Goal: Task Accomplishment & Management: Use online tool/utility

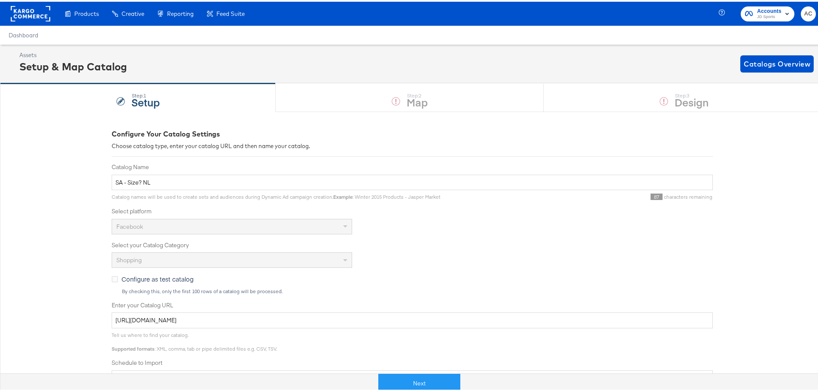
click at [425, 366] on div "Next" at bounding box center [419, 378] width 824 height 26
click at [422, 374] on button "Next" at bounding box center [419, 381] width 82 height 19
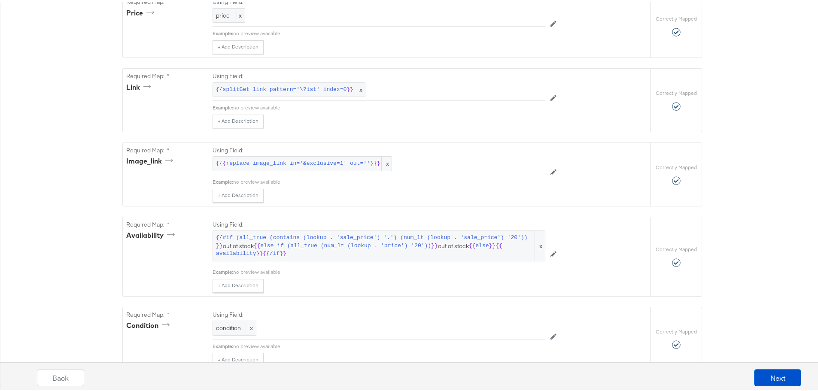
scroll to position [779, 0]
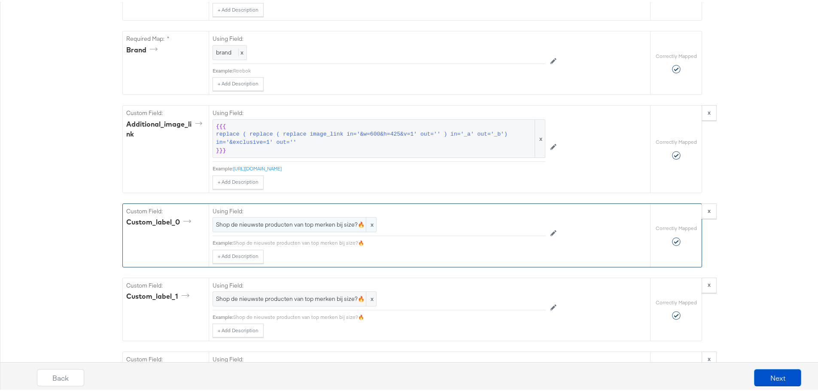
click at [285, 231] on div "Shop de nieuwste producten van top merken bij size?🔥 x" at bounding box center [295, 223] width 164 height 15
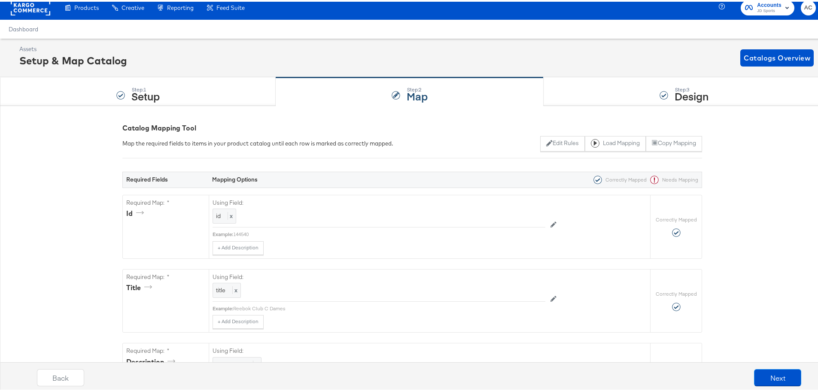
scroll to position [0, 0]
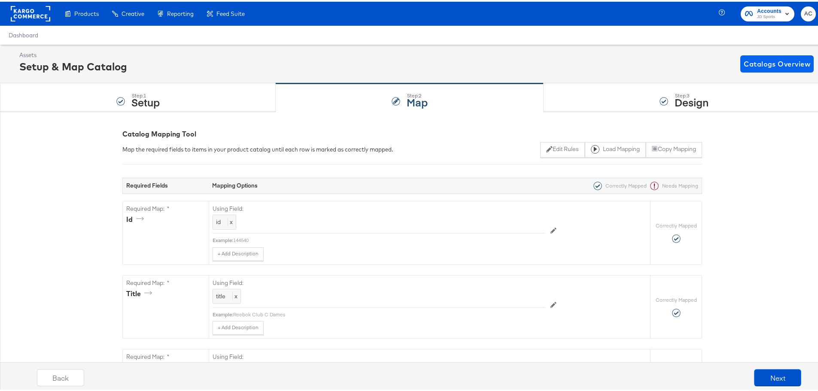
drag, startPoint x: 759, startPoint y: 50, endPoint x: 760, endPoint y: 60, distance: 10.0
click at [759, 51] on div "Assets Setup & Map Catalog Catalogs Overview" at bounding box center [412, 62] width 824 height 39
click at [765, 75] on div "Assets Setup & Map Catalog Catalogs Overview" at bounding box center [412, 62] width 824 height 39
click at [765, 67] on span "Catalogs Overview" at bounding box center [777, 62] width 67 height 12
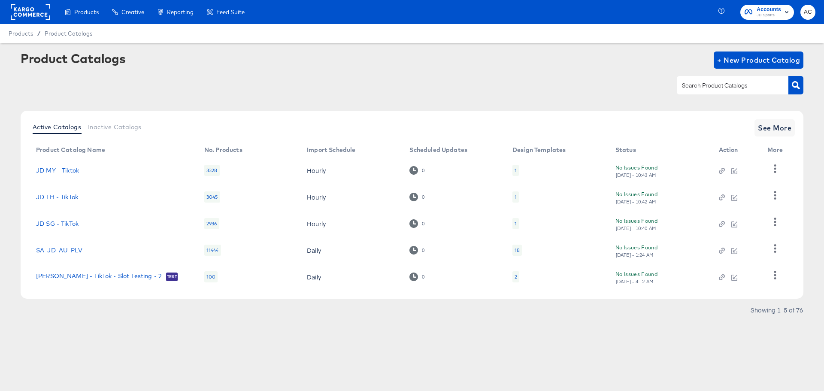
click at [725, 87] on input "text" at bounding box center [725, 86] width 91 height 10
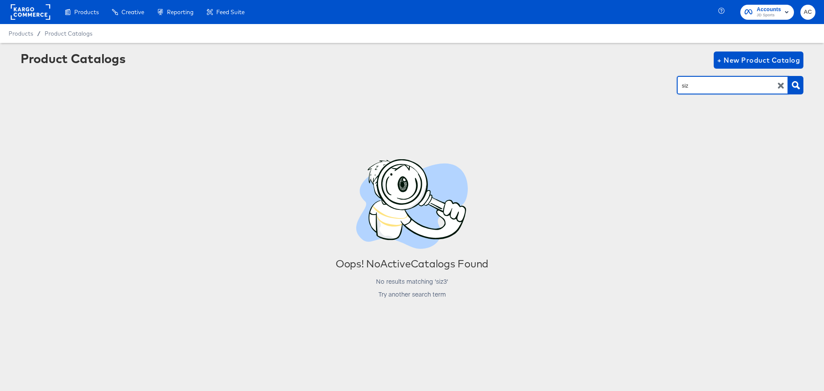
type input "siz"
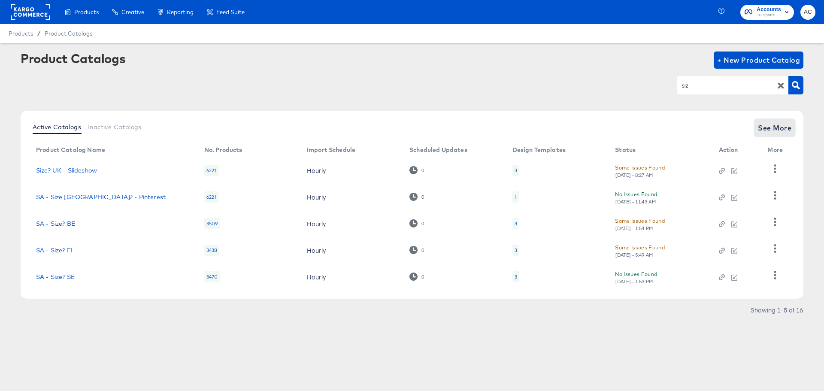
click at [780, 132] on span "See More" at bounding box center [774, 128] width 33 height 12
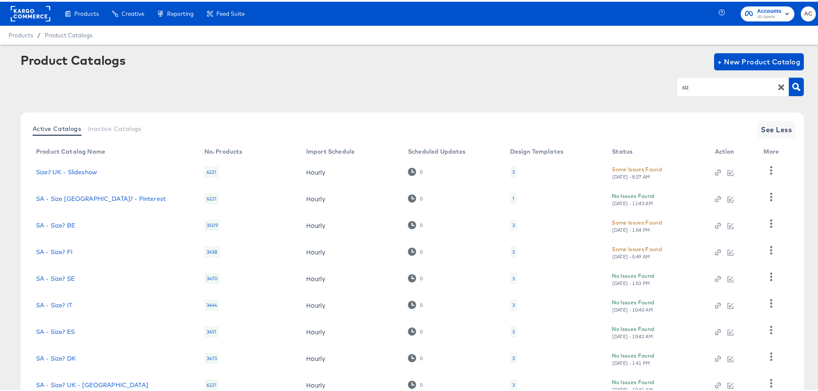
scroll to position [89, 0]
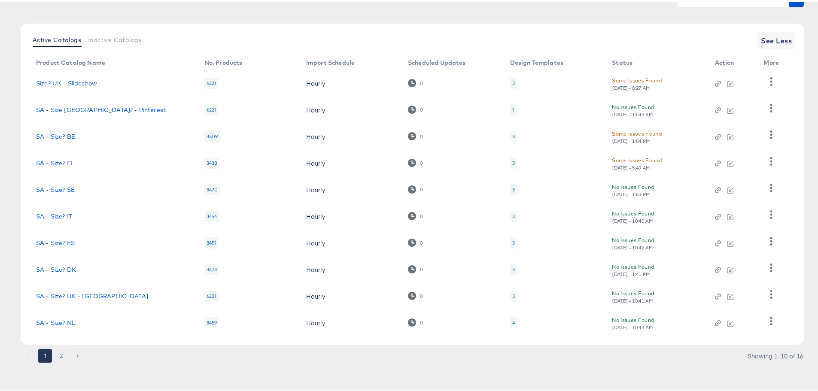
click at [58, 351] on button "2" at bounding box center [62, 354] width 14 height 14
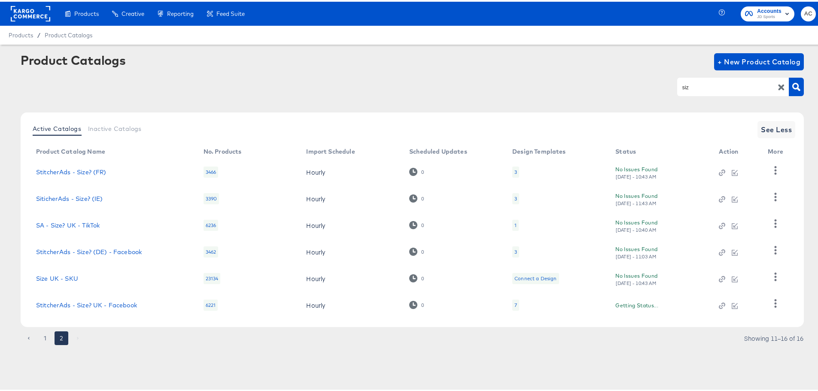
scroll to position [0, 0]
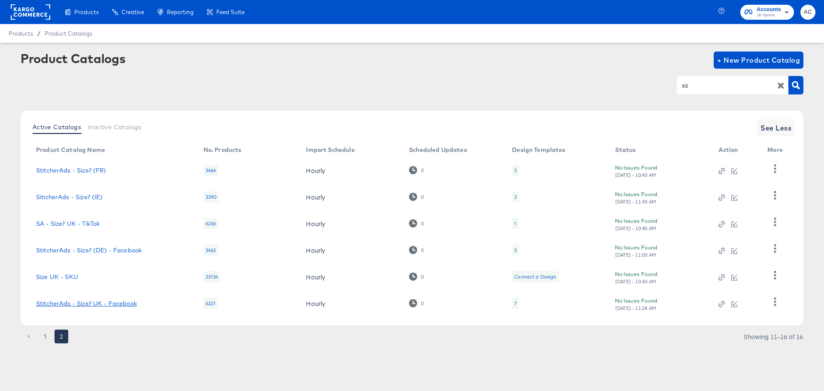
drag, startPoint x: 109, startPoint y: 303, endPoint x: 125, endPoint y: 301, distance: 16.0
click at [109, 303] on link "StitcherAds - Size? UK - Facebook" at bounding box center [86, 303] width 101 height 7
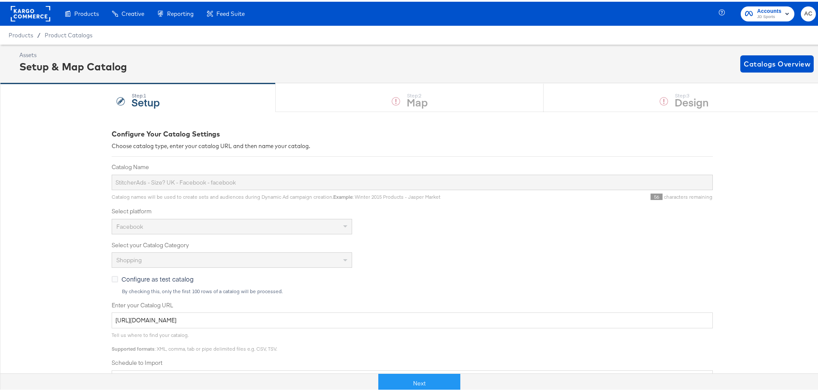
click at [463, 382] on div at bounding box center [649, 381] width 378 height 19
click at [449, 381] on button "Next" at bounding box center [419, 381] width 82 height 19
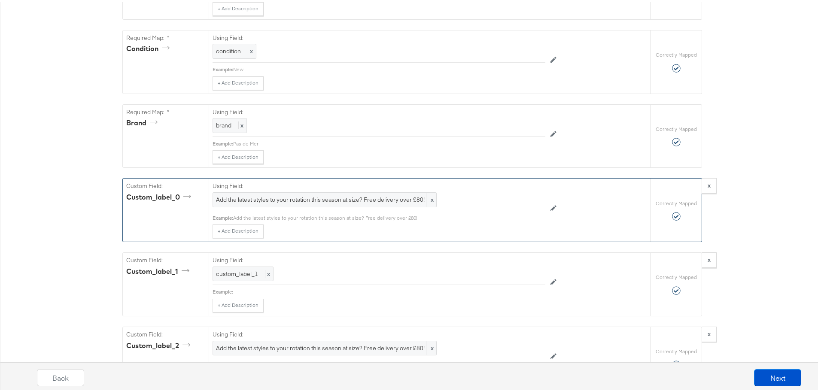
scroll to position [816, 0]
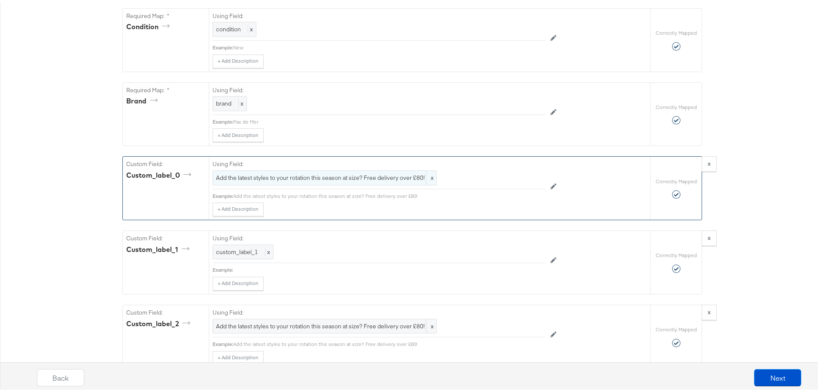
click at [384, 177] on span "Add the latest styles to your rotation this season at size? Free delivery over …" at bounding box center [324, 176] width 217 height 8
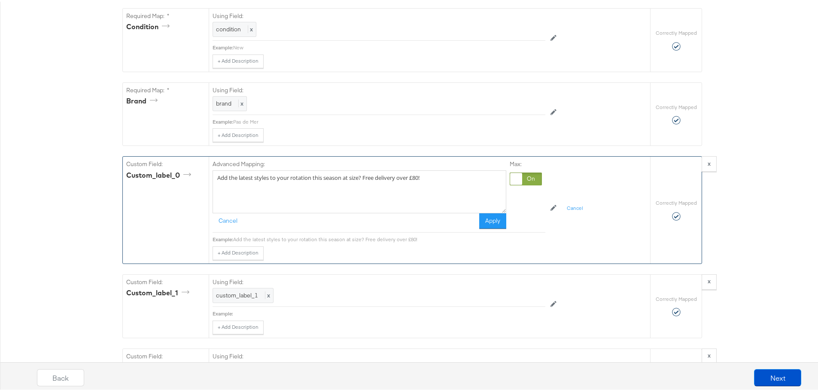
click at [472, 203] on textarea "Add the latest styles to your rotation this season at size? Free delivery over …" at bounding box center [360, 190] width 294 height 43
click at [432, 182] on textarea "Add the latest styles to your rotation this season at size? Free delivery over …" at bounding box center [360, 190] width 294 height 43
drag, startPoint x: 310, startPoint y: 185, endPoint x: 432, endPoint y: 190, distance: 122.0
click at [311, 185] on textarea "Add the latest styles to your rotation this season at size? Free delivery over …" at bounding box center [360, 190] width 294 height 43
click at [425, 183] on textarea "Add the latest styles to your rotation this season at size? Free delivery over …" at bounding box center [360, 190] width 294 height 43
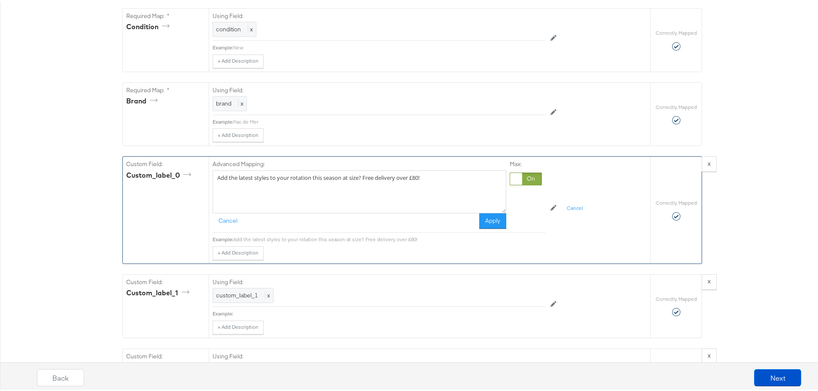
drag, startPoint x: 448, startPoint y: 176, endPoint x: 421, endPoint y: 179, distance: 26.7
click at [421, 179] on textarea "Add the latest styles to your rotation this season at size? Free delivery over …" at bounding box center [360, 190] width 294 height 43
click at [421, 197] on textarea "Add the latest styles to your rotation this season at size? Free delivery over …" at bounding box center [360, 190] width 294 height 43
drag, startPoint x: 435, startPoint y: 178, endPoint x: 377, endPoint y: 182, distance: 58.1
click at [377, 182] on textarea "Add the latest styles to your rotation this season at size? Free delivery over …" at bounding box center [360, 190] width 294 height 43
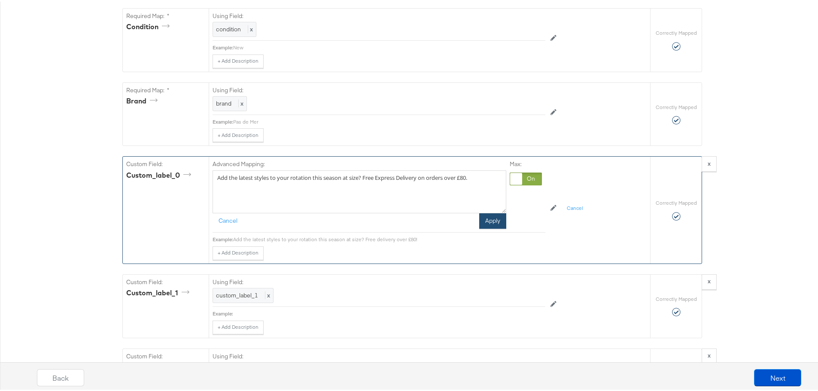
type textarea "Add the latest styles to your rotation this season at size? Free Express Delive…"
click at [488, 225] on button "Apply" at bounding box center [492, 219] width 27 height 15
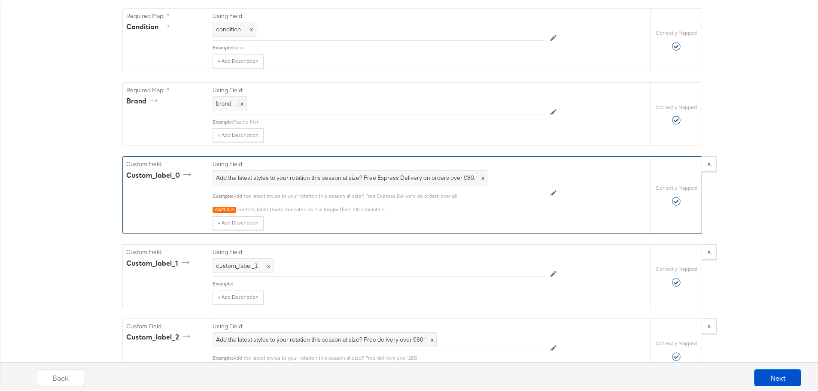
click at [364, 187] on div "Using Field: Add the latest styles to your rotation this season at size? Free E…" at bounding box center [379, 171] width 333 height 32
click at [347, 177] on span "Add the latest styles to your rotation this season at size? Free Express Delive…" at bounding box center [350, 176] width 268 height 8
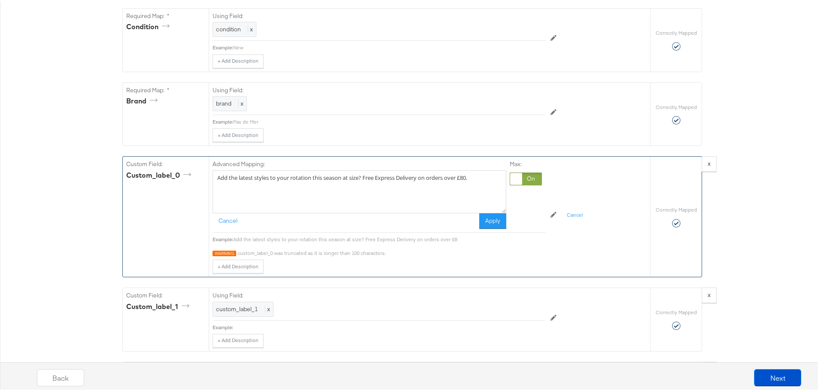
click at [473, 181] on textarea "Add the latest styles to your rotation this season at size? Free Express Delive…" at bounding box center [360, 190] width 294 height 43
drag, startPoint x: 360, startPoint y: 181, endPoint x: 199, endPoint y: 174, distance: 160.7
click at [199, 174] on div "Custom Field: custom_label_0 Advanced Mapping: Add the latest styles to your ro…" at bounding box center [386, 215] width 527 height 120
paste textarea "Shop sneakers, streetwear & everything in between"
click at [343, 183] on textarea "Shop sneakers, streetwear & everything in betwee. Get Free Express Delivery on …" at bounding box center [360, 190] width 294 height 43
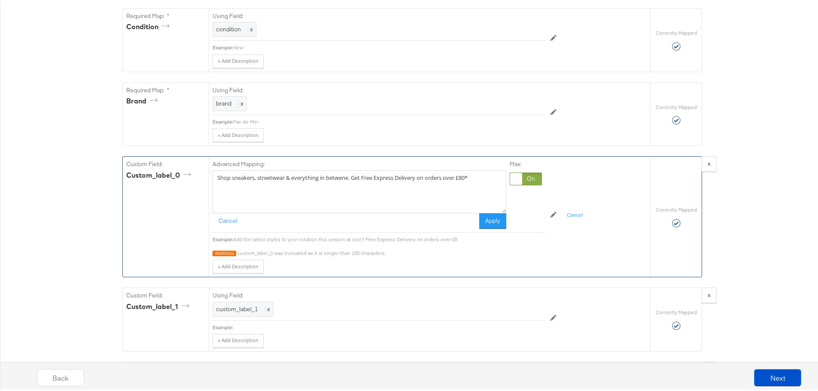
click at [375, 197] on textarea "Shop sneakers, streetwear & everything in betwene. Get Free Express Delivery on…" at bounding box center [360, 190] width 294 height 43
click at [346, 182] on textarea "Shop sneakers, streetwear & everything in betwene. Get Free Express Delivery on…" at bounding box center [360, 190] width 294 height 43
type textarea "Shop sneakers, streetwear & everything in between. Get Free Express Delivery on…"
click at [500, 223] on button "Apply" at bounding box center [492, 219] width 27 height 15
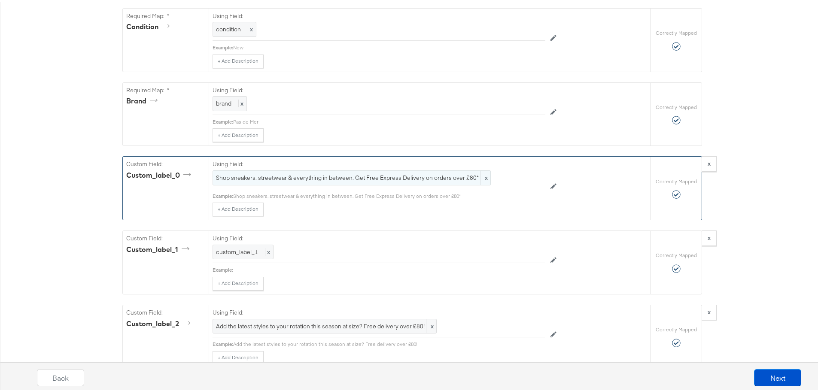
click at [373, 184] on div "Shop sneakers, streetwear & everything in between. Get Free Express Delivery on…" at bounding box center [352, 176] width 278 height 15
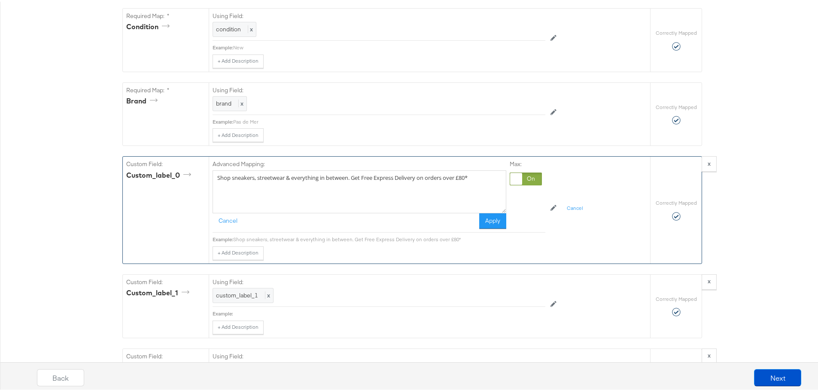
drag, startPoint x: 479, startPoint y: 186, endPoint x: 241, endPoint y: 181, distance: 237.5
click at [226, 173] on div "Advanced Mapping: Shop sneakers, streetwear & everything in between. Get Free E…" at bounding box center [360, 192] width 294 height 69
click at [313, 205] on textarea "Shop sneakers, streetwear & everything in between. Get Free Express Delivery on…" at bounding box center [360, 190] width 294 height 43
drag, startPoint x: 252, startPoint y: 175, endPoint x: 364, endPoint y: 192, distance: 113.0
click at [363, 191] on textarea "Shop sneakers, streetwear & everything in between. Get Free Express Delivery on…" at bounding box center [360, 190] width 294 height 43
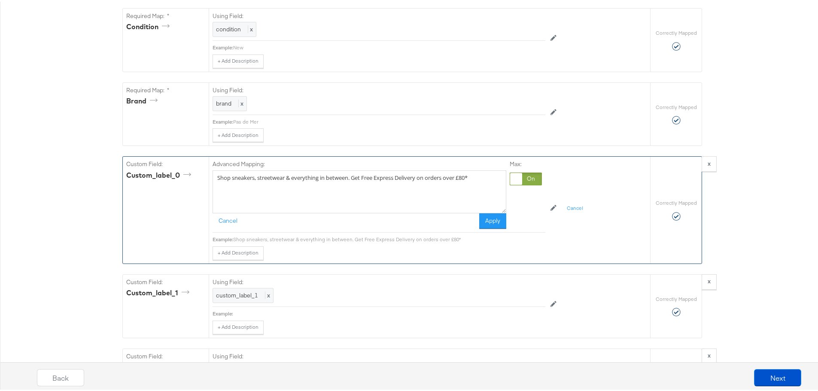
drag, startPoint x: 375, startPoint y: 202, endPoint x: 397, endPoint y: 191, distance: 24.6
click at [375, 202] on textarea "Shop sneakers, streetwear & everything in between. Get Free Express Delivery on…" at bounding box center [360, 190] width 294 height 43
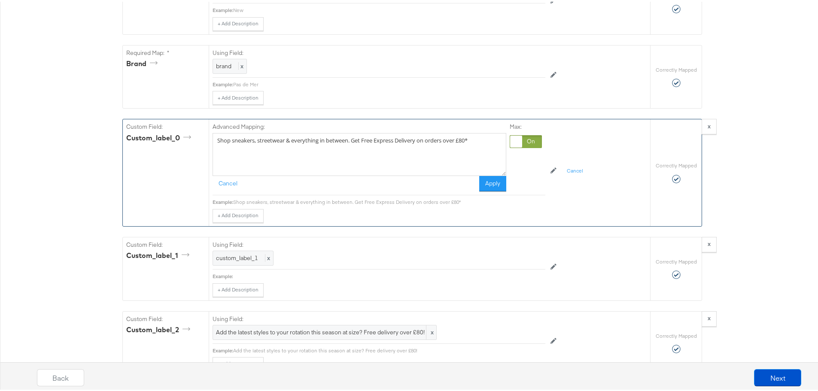
scroll to position [902, 0]
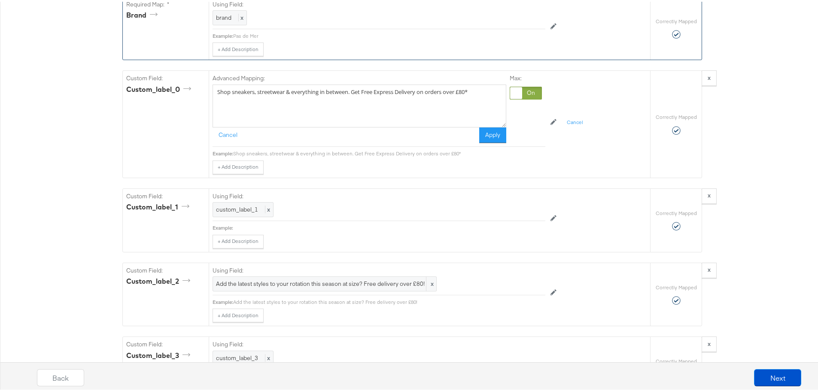
drag, startPoint x: 416, startPoint y: 95, endPoint x: 179, endPoint y: 62, distance: 239.3
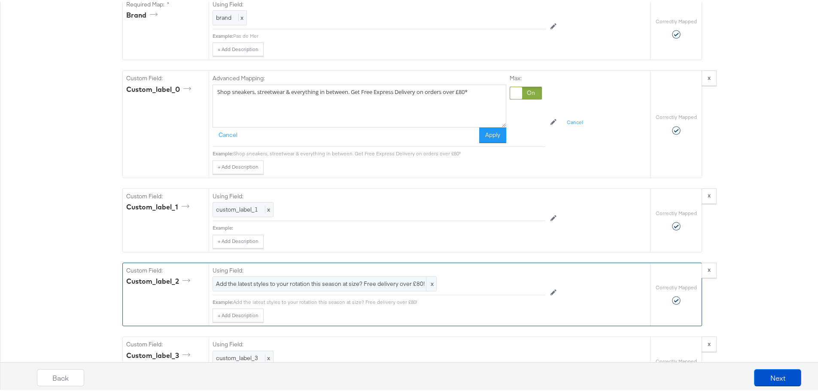
click at [376, 290] on div "Add the latest styles to your rotation this season at size? Free delivery over …" at bounding box center [325, 282] width 224 height 15
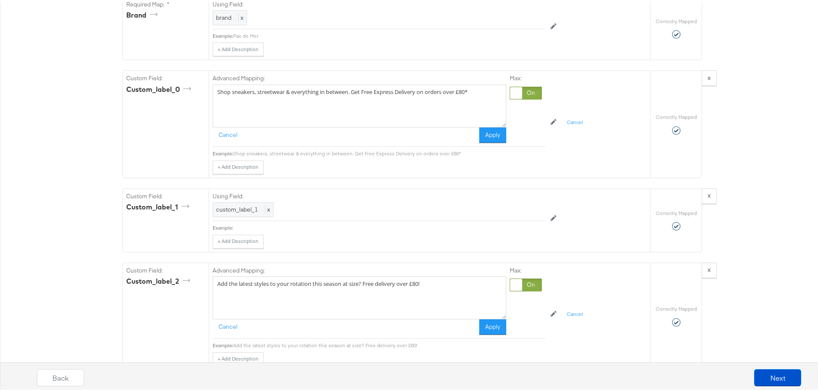
drag, startPoint x: 415, startPoint y: 295, endPoint x: -14, endPoint y: 268, distance: 429.3
paste textarea "Shop sneakers, streetwear & everything in between. Get Free Express Delivery on…"
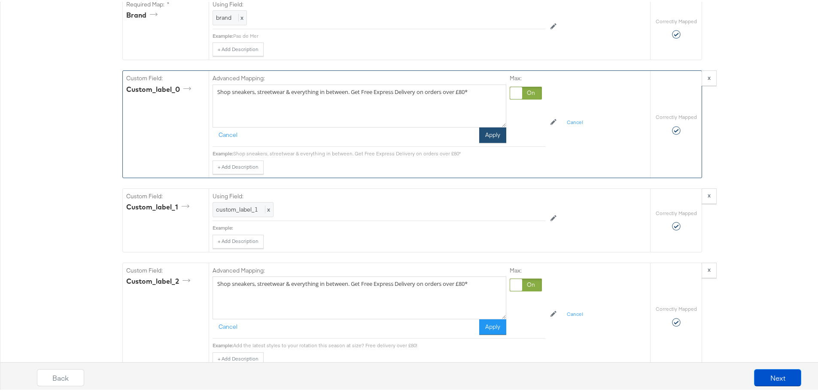
type textarea "Shop sneakers, streetwear & everything in between. Get Free Express Delivery on…"
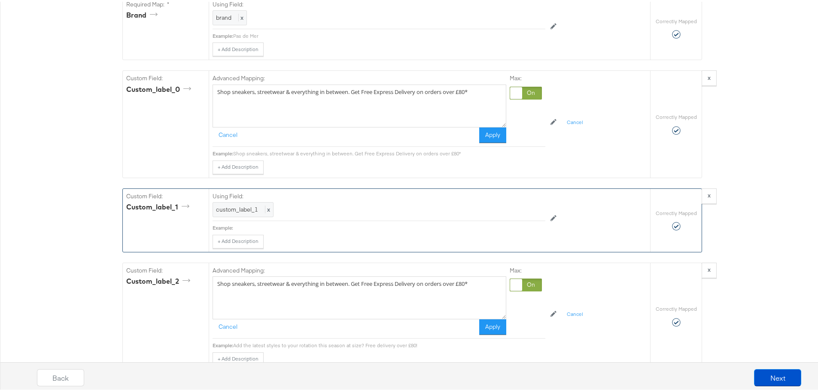
drag, startPoint x: 488, startPoint y: 136, endPoint x: 488, endPoint y: 169, distance: 32.6
click at [489, 136] on button "Apply" at bounding box center [492, 133] width 27 height 15
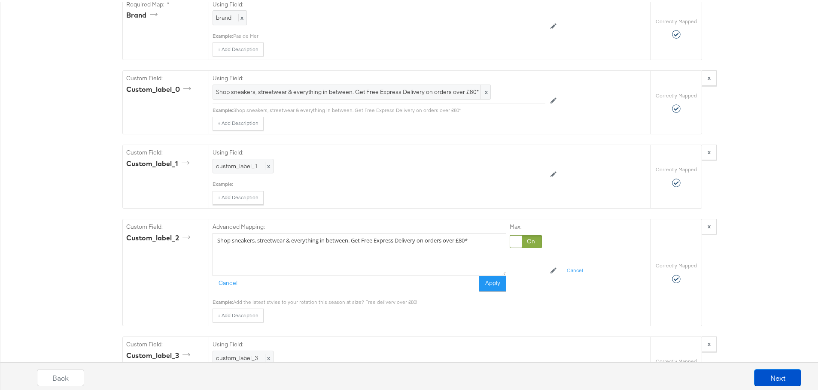
click at [495, 290] on button "Apply" at bounding box center [492, 281] width 27 height 15
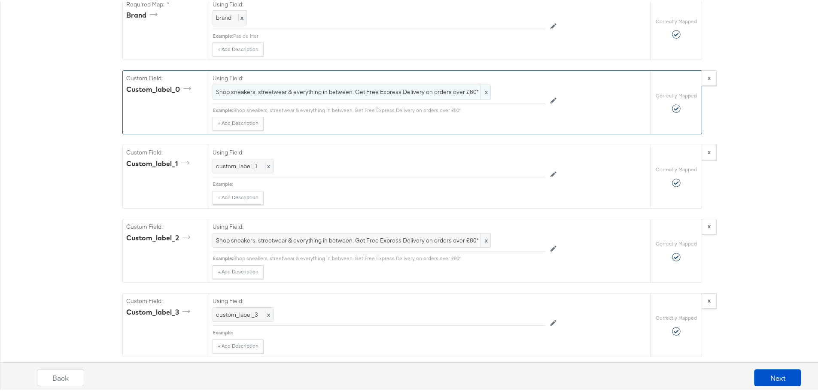
click at [379, 94] on span "Shop sneakers, streetwear & everything in between. Get Free Express Delivery on…" at bounding box center [351, 90] width 271 height 8
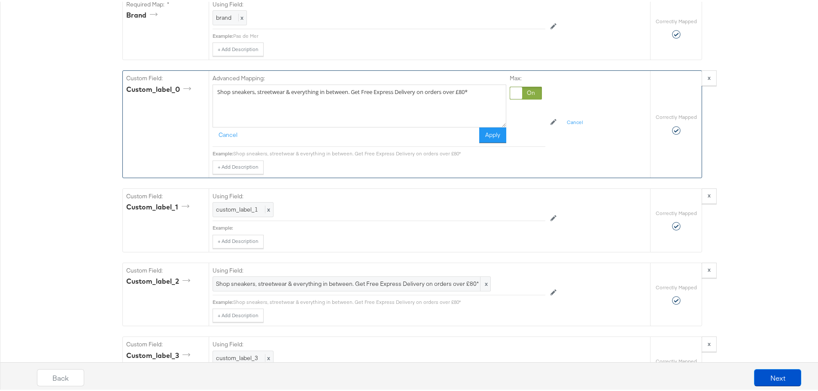
click at [361, 96] on textarea "Shop sneakers, streetwear & everything in between. Get Free Express Delivery on…" at bounding box center [360, 104] width 294 height 43
type textarea "Shop sneakers, streetwear & everything in between. Free Express Delivery on ord…"
click at [487, 141] on button "Apply" at bounding box center [492, 133] width 27 height 15
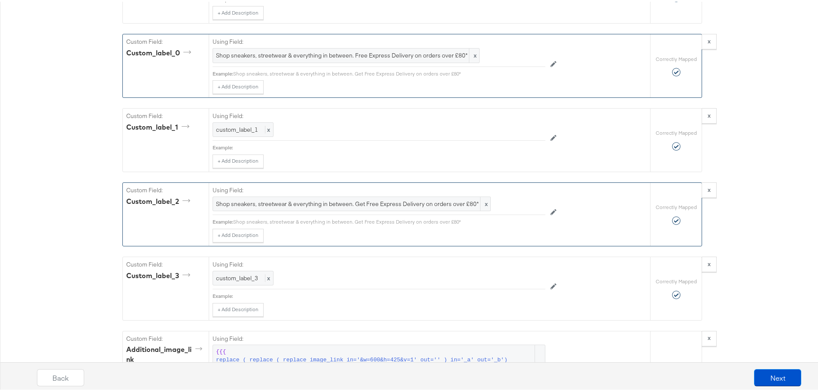
scroll to position [987, 0]
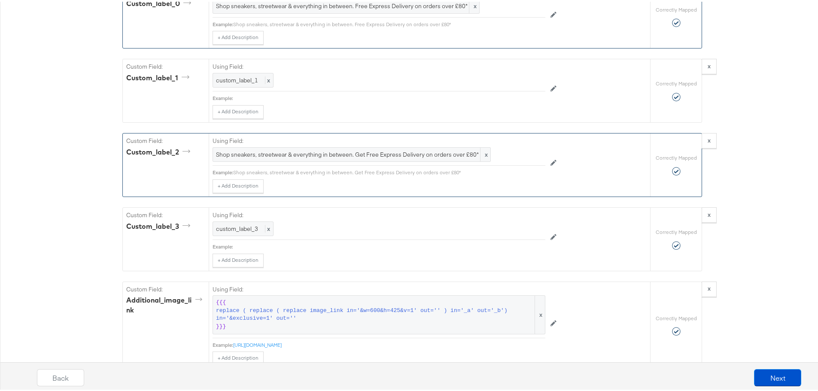
click at [426, 164] on div "Using Field: Shop sneakers, streetwear & everything in between. Get Free Expres…" at bounding box center [379, 148] width 333 height 32
click at [417, 154] on span "Shop sneakers, streetwear & everything in between. Get Free Express Delivery on…" at bounding box center [351, 153] width 271 height 8
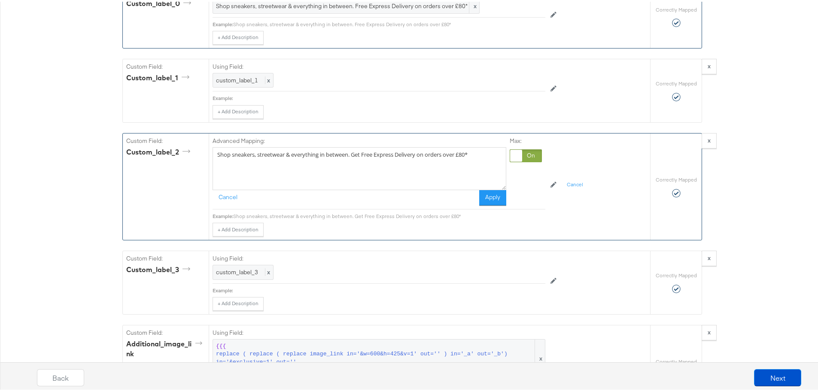
drag, startPoint x: 358, startPoint y: 159, endPoint x: 352, endPoint y: 159, distance: 6.9
click at [352, 159] on textarea "Shop sneakers, streetwear & everything in between. Get Free Express Delivery on…" at bounding box center [360, 167] width 294 height 43
type textarea "Shop sneakers, streetwear & everything in between. Free Express Delivery on ord…"
click at [489, 203] on button "Apply" at bounding box center [492, 195] width 27 height 15
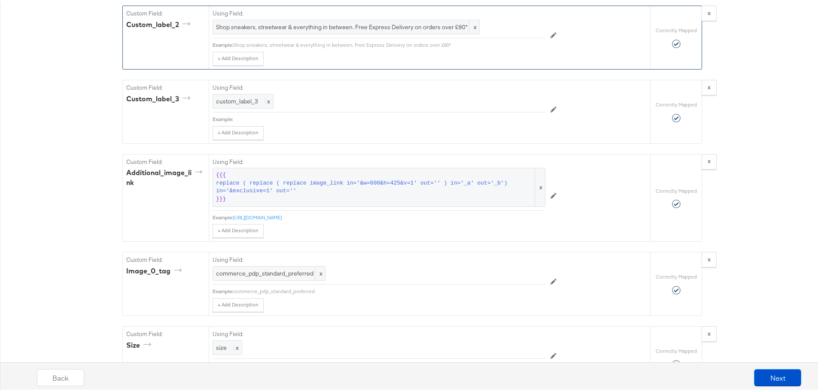
scroll to position [1245, 0]
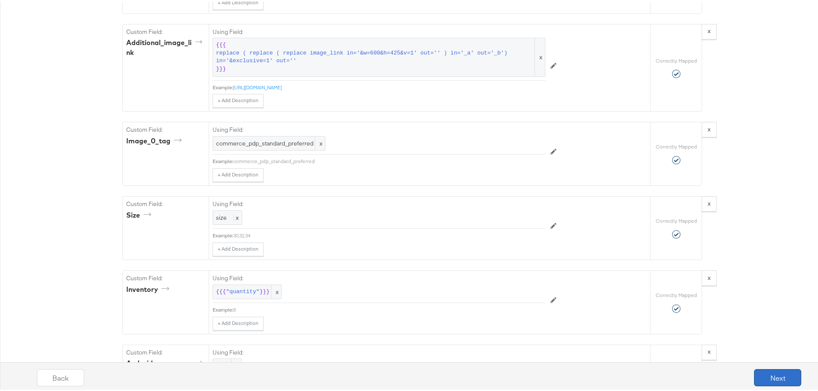
click at [774, 376] on button "Next" at bounding box center [777, 375] width 47 height 17
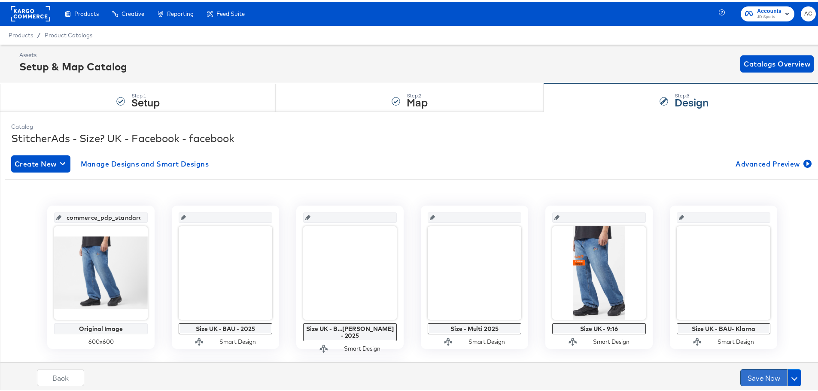
click at [748, 379] on button "Save Now" at bounding box center [763, 375] width 47 height 17
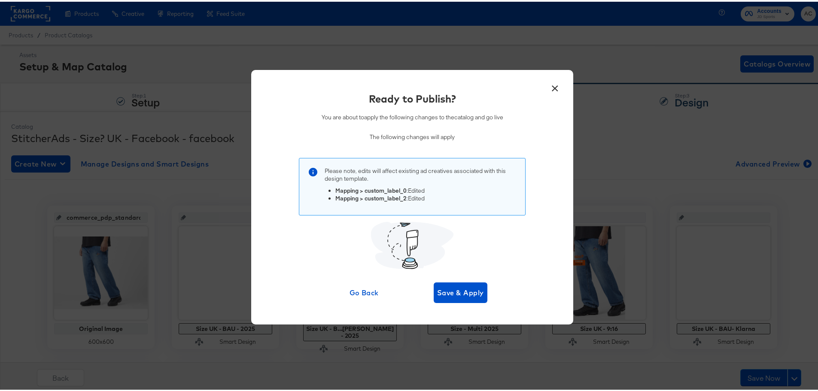
click at [556, 88] on button "×" at bounding box center [554, 84] width 15 height 15
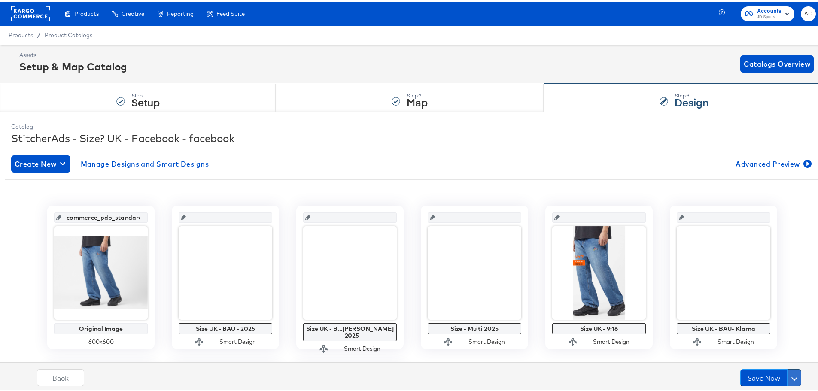
click at [788, 382] on button at bounding box center [794, 375] width 14 height 17
click at [762, 363] on div "Schedule Save" at bounding box center [773, 359] width 39 height 8
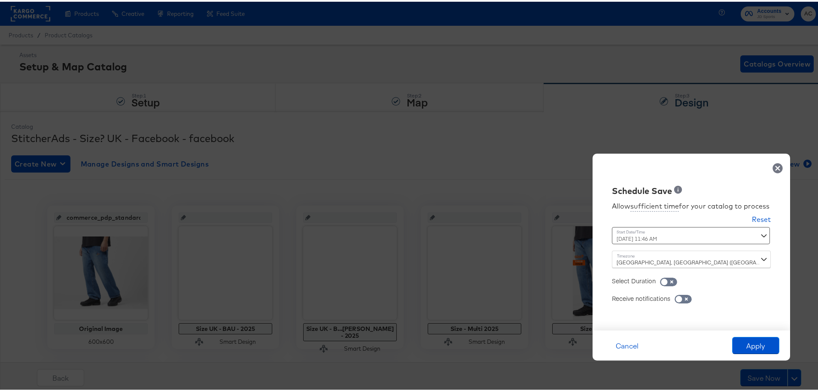
click at [652, 242] on div "[DATE] 11:46 AM ‹ [DATE] › Su Mo Tu We Th Fr Sa 27 28 29 30 31 1 2 3 4 5 6 7 8 …" at bounding box center [670, 233] width 116 height 17
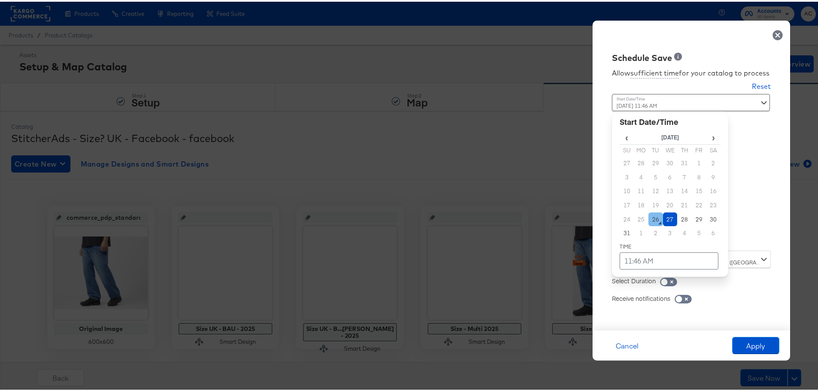
click at [654, 216] on td "26" at bounding box center [655, 218] width 15 height 14
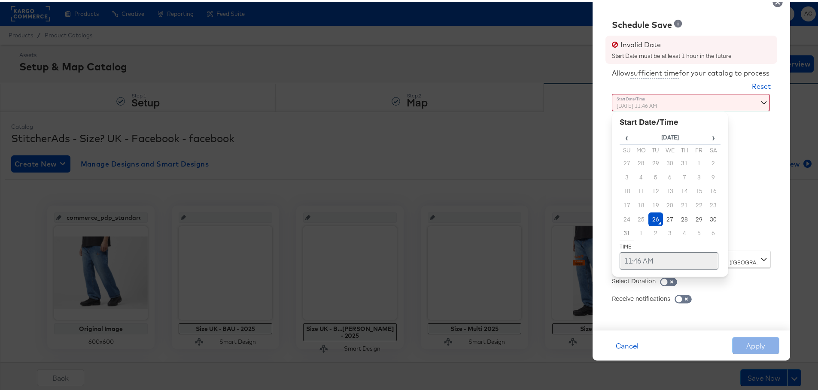
click at [641, 258] on td "11:46 AM" at bounding box center [668, 259] width 99 height 17
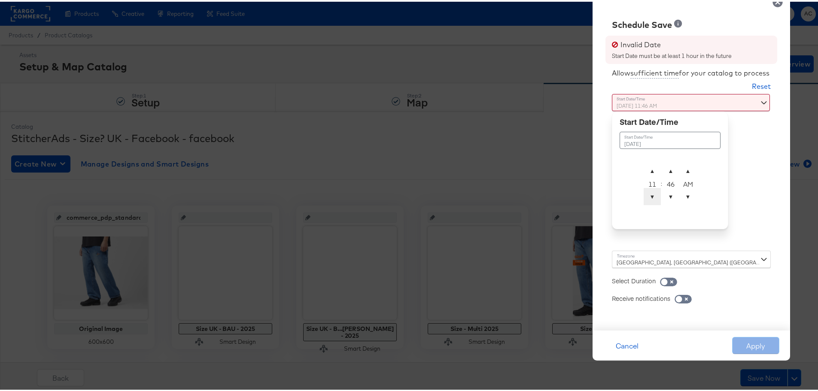
click at [647, 199] on span "▼" at bounding box center [652, 194] width 17 height 17
click at [646, 172] on span "▲" at bounding box center [652, 169] width 17 height 17
click at [646, 171] on span "▲" at bounding box center [652, 169] width 17 height 17
click at [666, 200] on span "▼" at bounding box center [670, 194] width 17 height 17
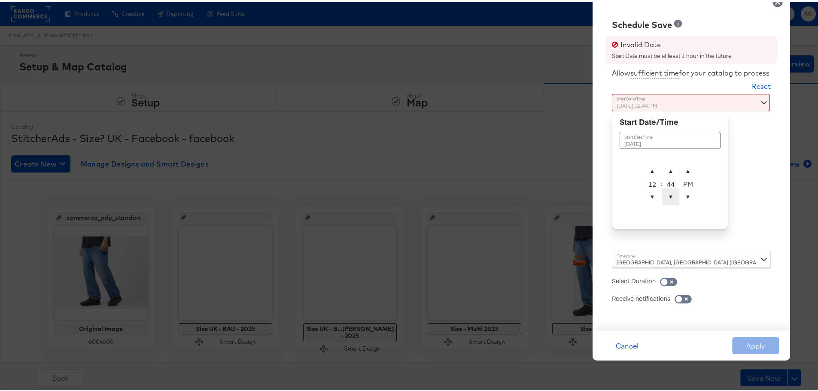
click at [666, 200] on span "▼" at bounding box center [670, 194] width 17 height 17
click at [667, 169] on span "▲" at bounding box center [670, 169] width 17 height 17
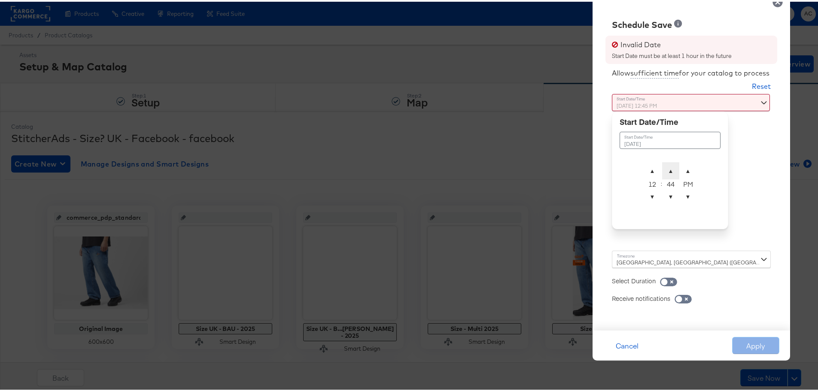
click at [667, 169] on span "▲" at bounding box center [670, 169] width 17 height 17
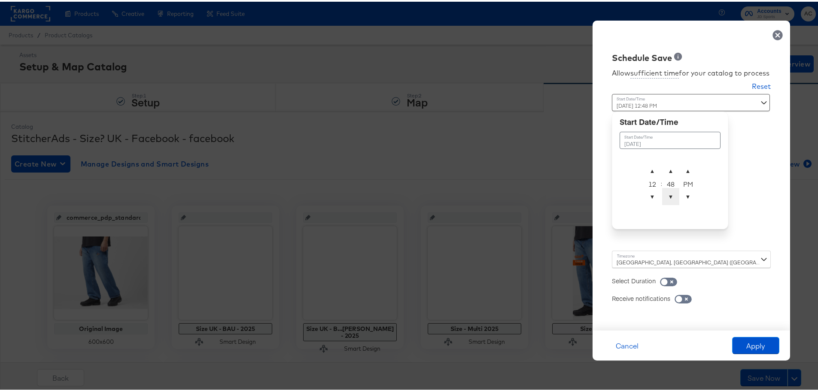
click at [665, 197] on span "▼" at bounding box center [670, 194] width 17 height 17
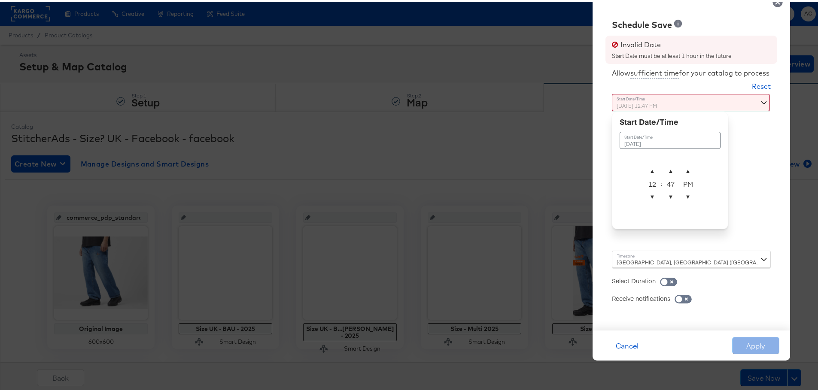
click at [719, 187] on div "[DATE] ▲ 12 ▼ : ▲ 47 ▼ ▲ PM ▼" at bounding box center [670, 169] width 116 height 118
click at [667, 171] on span "▲" at bounding box center [670, 169] width 17 height 17
type input "[DATE] 12:48 PM"
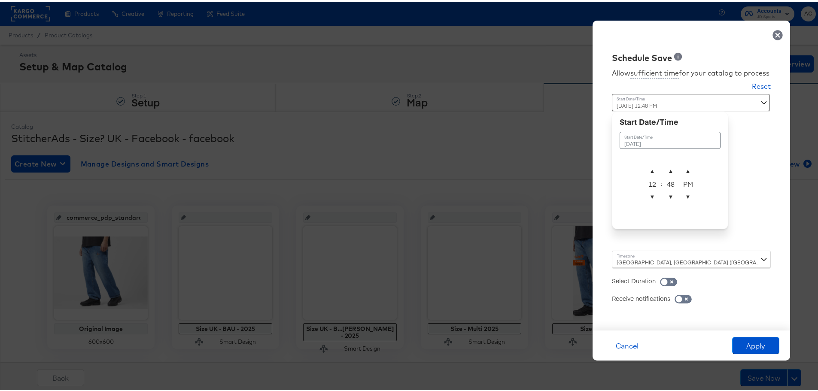
click at [773, 170] on div "Schedule Save Allow sufficient time for your catalog to process Reset Time : [D…" at bounding box center [690, 174] width 197 height 310
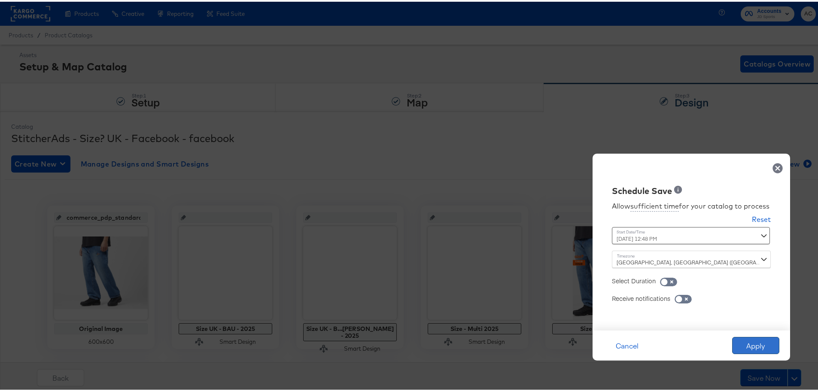
click at [750, 347] on button "Apply" at bounding box center [755, 343] width 47 height 17
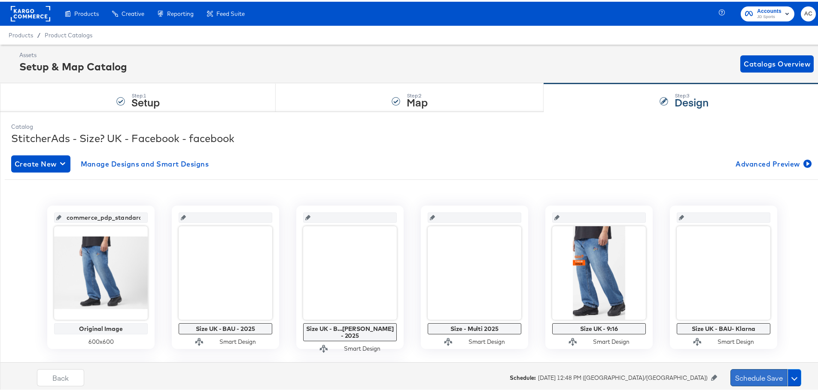
click at [760, 380] on button "Schedule Save" at bounding box center [758, 375] width 57 height 17
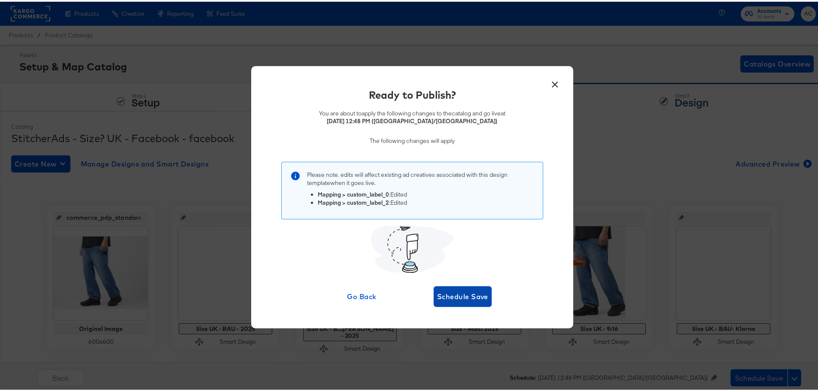
click at [447, 299] on span "Schedule Save" at bounding box center [462, 295] width 51 height 12
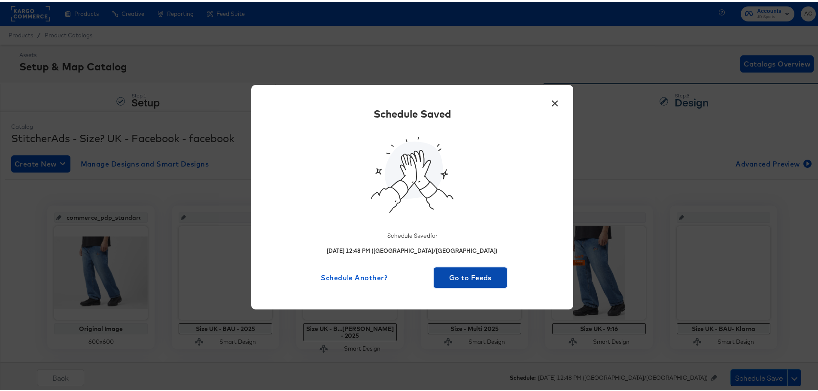
click at [458, 273] on span "Go to Feeds" at bounding box center [470, 276] width 67 height 12
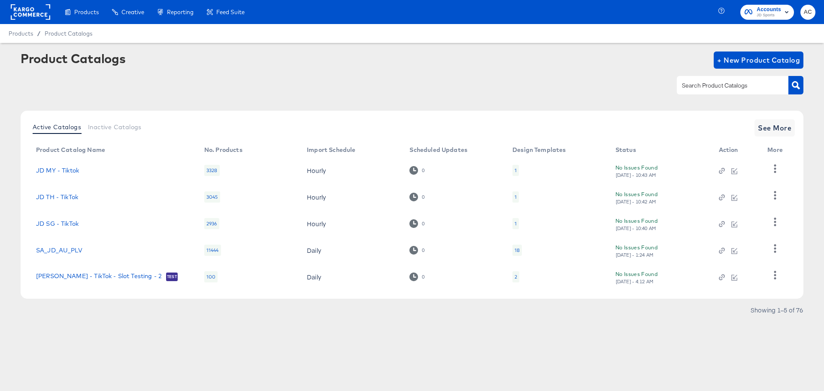
click at [735, 88] on input "text" at bounding box center [725, 86] width 91 height 10
type input "hip"
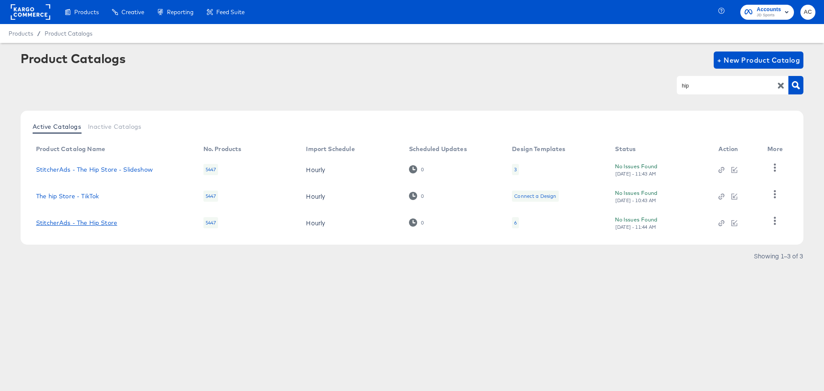
click at [92, 225] on link "StitcherAds - The Hip Store" at bounding box center [76, 222] width 81 height 7
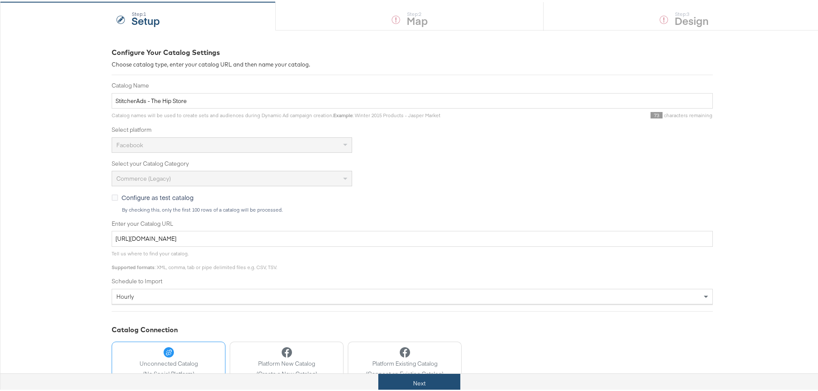
scroll to position [145, 0]
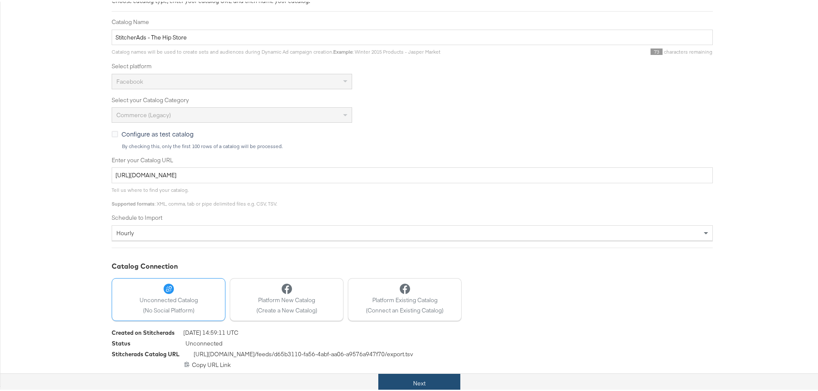
click at [440, 383] on button "Next" at bounding box center [419, 381] width 82 height 19
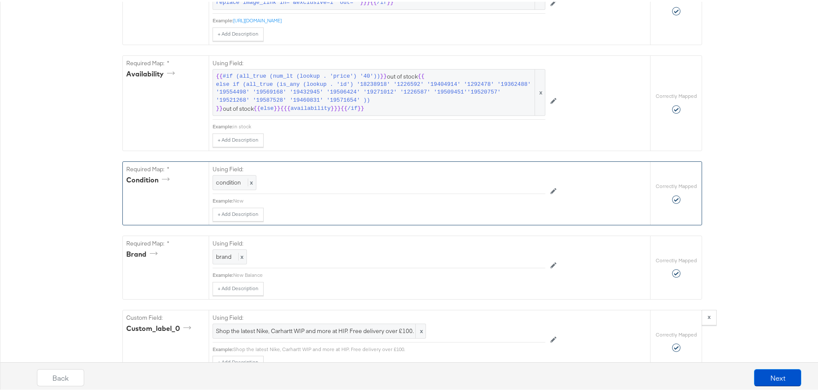
scroll to position [773, 0]
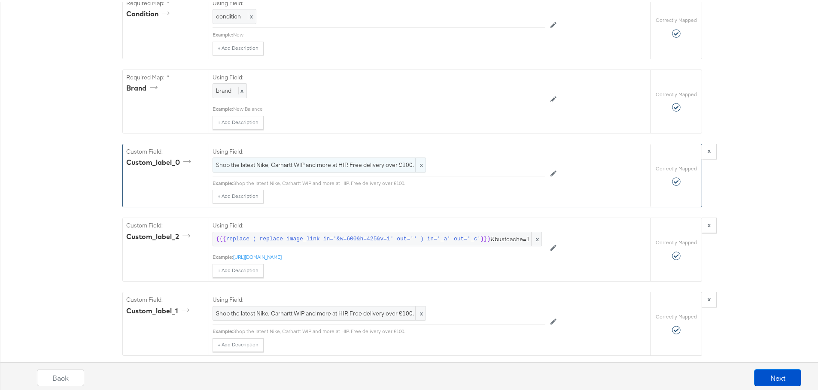
click at [376, 167] on span "Shop the latest Nike, Carhartt WIP and more at HIP. Free delivery over £100." at bounding box center [319, 163] width 206 height 8
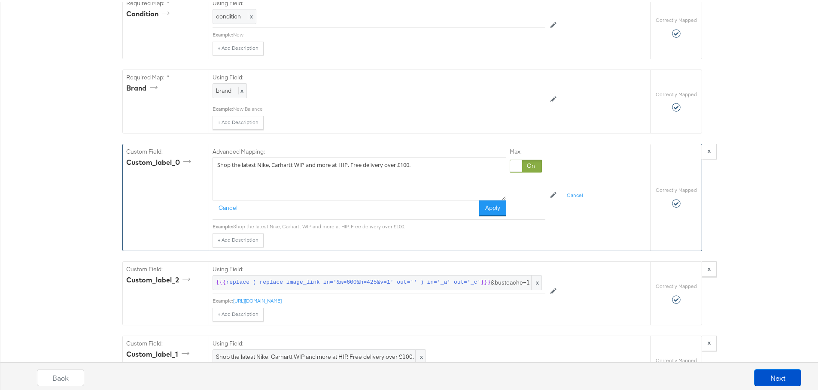
drag, startPoint x: 420, startPoint y: 176, endPoint x: 401, endPoint y: 205, distance: 34.5
click at [349, 178] on textarea "Shop the latest Nike, Carhartt WIP and more at HIP. Free delivery over £100." at bounding box center [360, 177] width 294 height 43
type textarea "Shop the latest Nike, Carhartt WIP and more... Free Express Delivery on orders …"
click at [479, 214] on button "Apply" at bounding box center [492, 206] width 27 height 15
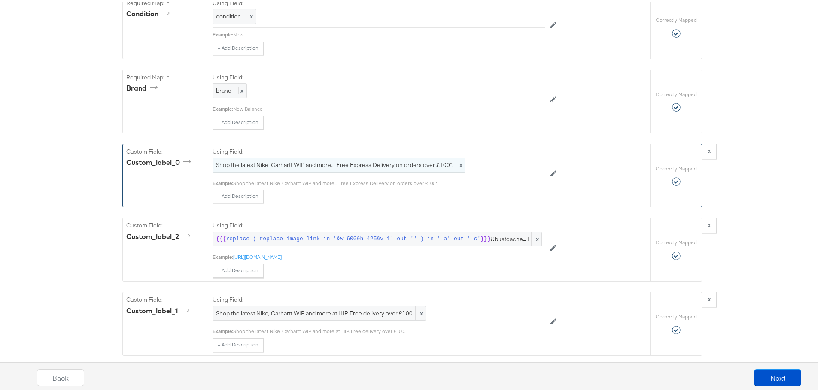
click at [406, 167] on span "Shop the latest Nike, Carhartt WIP and more... Free Express Delivery on orders …" at bounding box center [339, 163] width 246 height 8
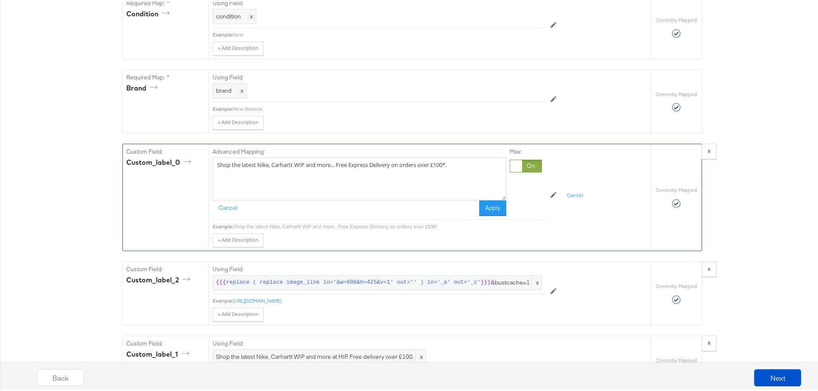
click at [339, 176] on textarea "Shop the latest Nike, Carhartt WIP and more... Free Express Delivery on orders …" at bounding box center [360, 177] width 294 height 43
click at [487, 214] on button "Apply" at bounding box center [492, 206] width 27 height 15
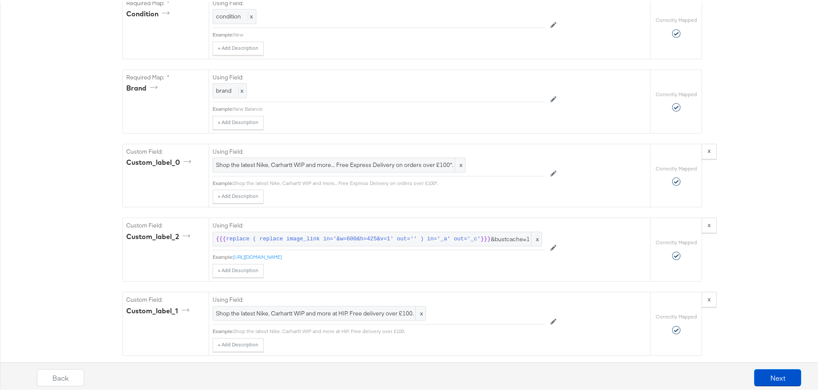
scroll to position [902, 0]
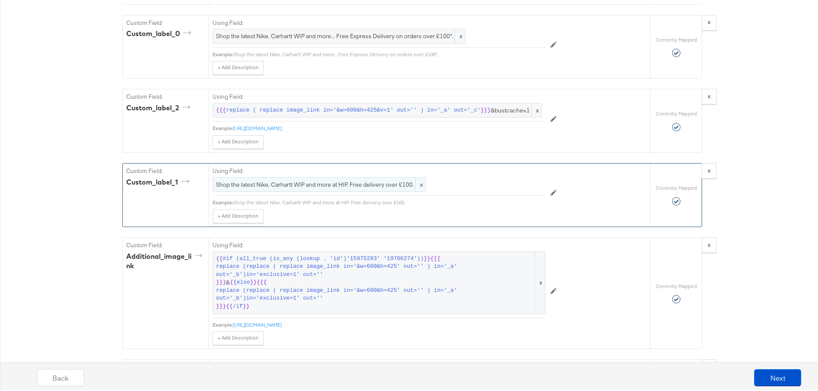
click at [364, 187] on span "Shop the latest Nike, Carhartt WIP and more at HIP. Free delivery over £100." at bounding box center [319, 183] width 206 height 8
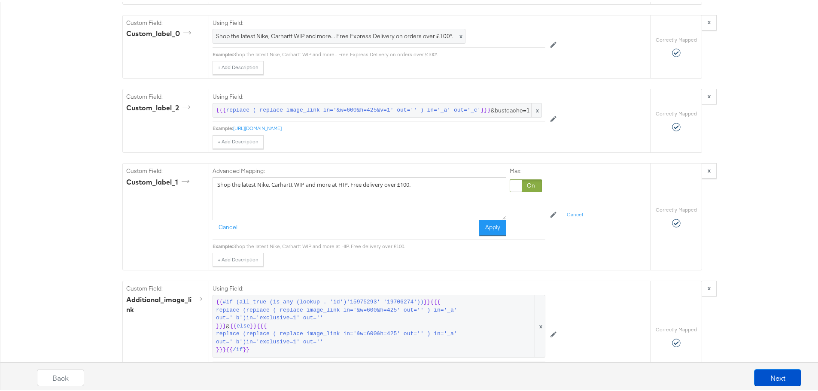
drag, startPoint x: 448, startPoint y: 200, endPoint x: 107, endPoint y: 151, distance: 344.4
click at [107, 156] on div "Catalog Mapping Tool Map the required fields to items in your product catalog u…" at bounding box center [412, 146] width 824 height 1876
paste textarea "Shop the latest Nike, Carhartt WIP and more... Free Express Delivery on orders …"
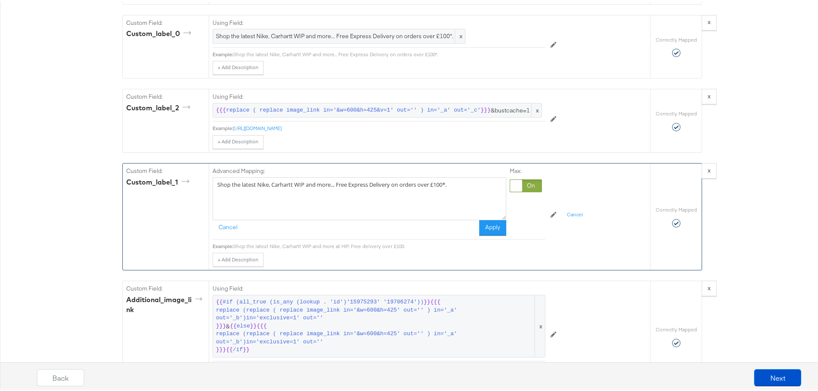
type textarea "Shop the latest Nike, Carhartt WIP and more... Free Express Delivery on orders …"
click at [466, 234] on div "Cancel Apply" at bounding box center [360, 226] width 294 height 15
click at [491, 234] on button "Apply" at bounding box center [492, 226] width 27 height 15
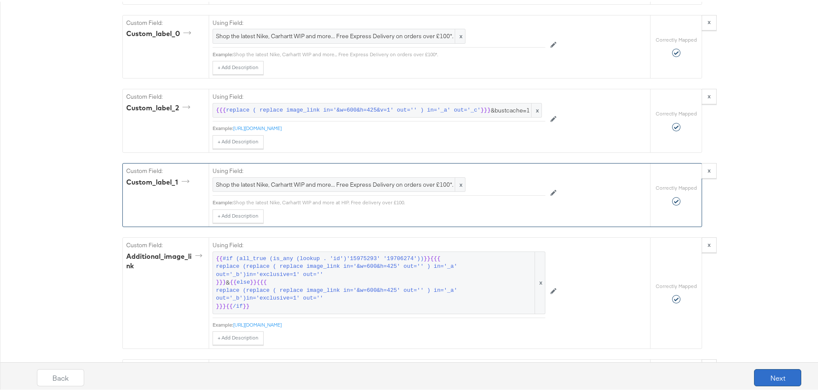
click at [765, 371] on button "Next" at bounding box center [777, 375] width 47 height 17
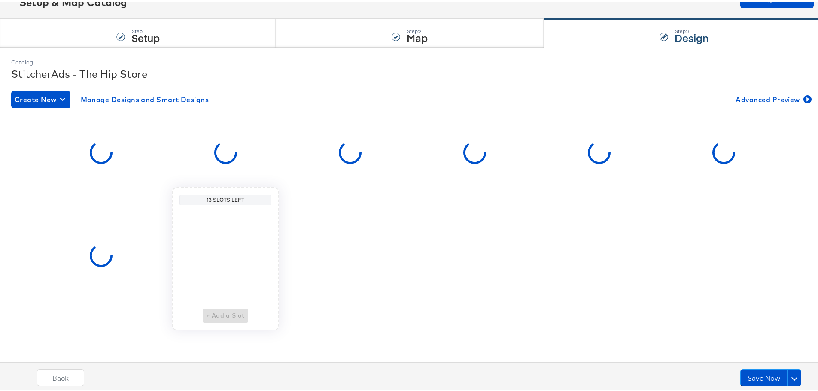
scroll to position [0, 0]
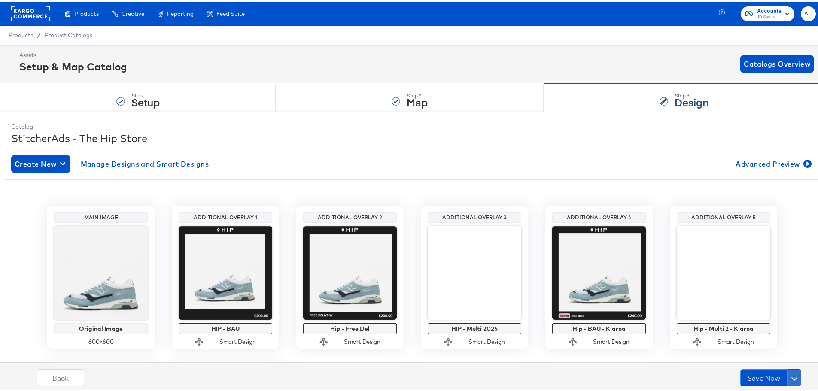
click at [787, 377] on button at bounding box center [794, 375] width 14 height 17
click at [765, 364] on button "Schedule Save" at bounding box center [770, 360] width 61 height 16
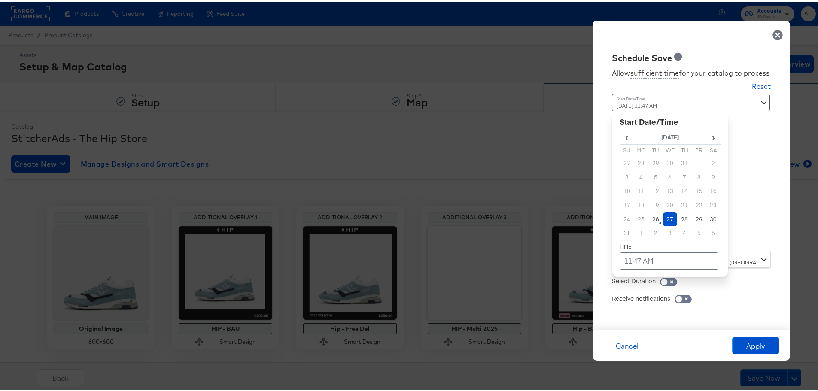
click at [659, 231] on div "[DATE] 11:47 AM ‹ [DATE] › Su Mo Tu We Th Fr Sa 27 28 29 30 31 1 2 3 4 5 6 7 8 …" at bounding box center [670, 167] width 116 height 150
click at [663, 217] on td "27" at bounding box center [670, 218] width 15 height 14
click at [659, 254] on td "11:47 AM" at bounding box center [668, 259] width 99 height 17
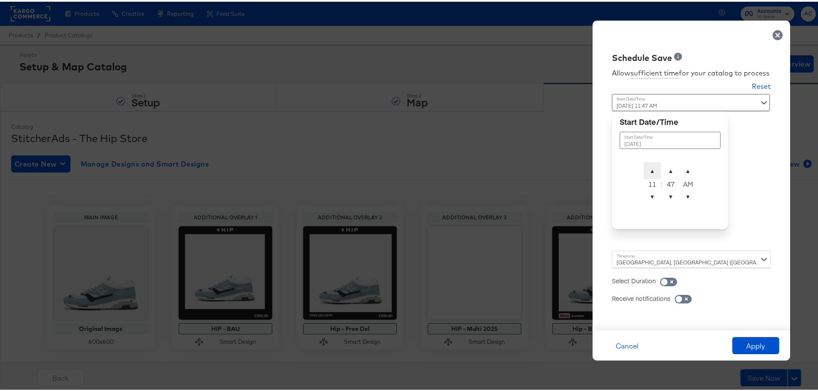
click at [646, 172] on span "▲" at bounding box center [652, 169] width 17 height 17
click at [663, 169] on span "▲" at bounding box center [670, 169] width 17 height 17
click at [666, 197] on span "▼" at bounding box center [670, 194] width 17 height 17
type input "[DATE] 12:47 PM"
click at [738, 190] on div "Allow sufficient time for your catalog to process Reset Time : [DATE] 12:47 PM …" at bounding box center [691, 191] width 185 height 258
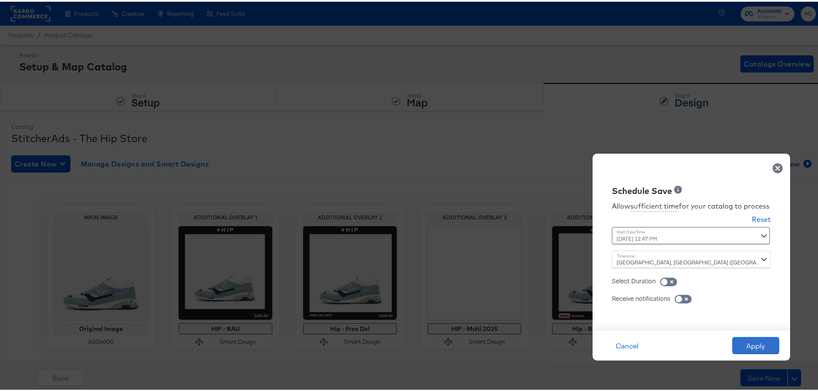
click at [764, 343] on button "Apply" at bounding box center [755, 343] width 47 height 17
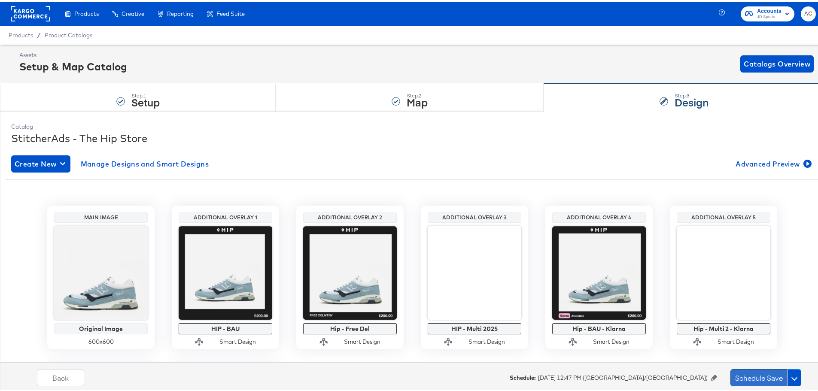
click at [735, 371] on button "Schedule Save" at bounding box center [758, 375] width 57 height 17
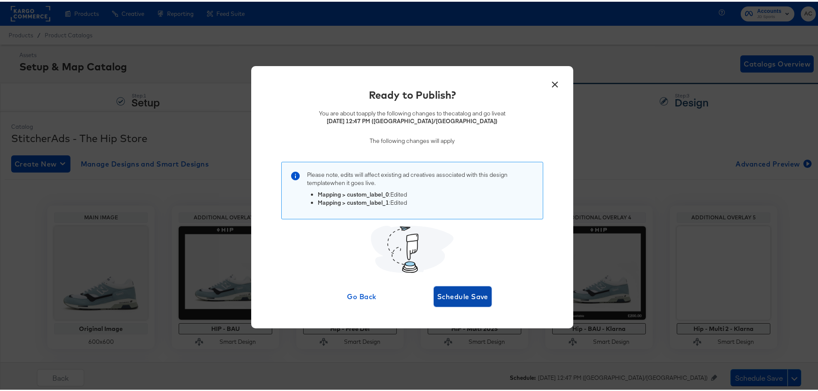
click at [457, 291] on span "Schedule Save" at bounding box center [462, 295] width 51 height 12
